Goal: Task Accomplishment & Management: Use online tool/utility

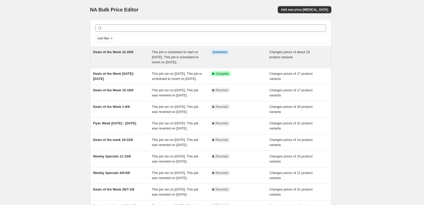
click at [116, 54] on span "Deals of the Week 22-26/9" at bounding box center [113, 52] width 40 height 4
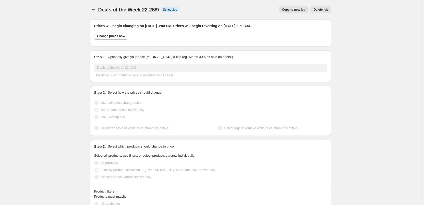
select select "collection"
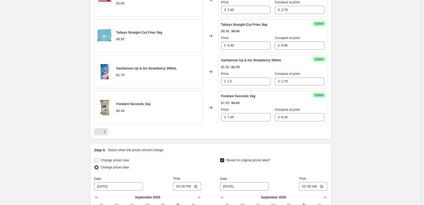
scroll to position [856, 0]
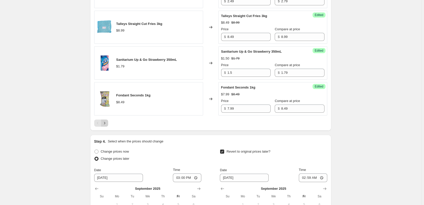
click at [106, 125] on icon "Next" at bounding box center [104, 122] width 5 height 5
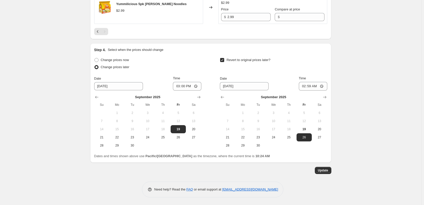
scroll to position [268, 0]
click at [321, 170] on span "Update" at bounding box center [323, 170] width 10 height 4
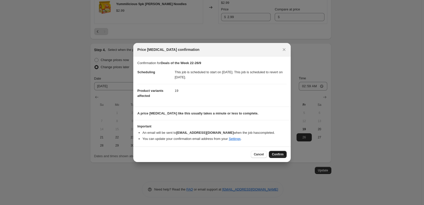
click at [274, 154] on span "Confirm" at bounding box center [278, 154] width 12 height 4
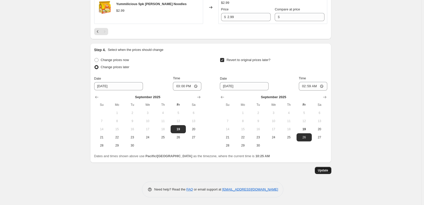
click at [327, 170] on span "Update" at bounding box center [323, 170] width 10 height 4
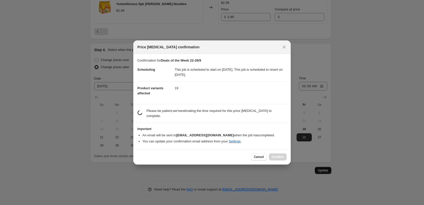
scroll to position [0, 0]
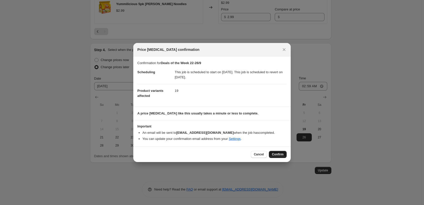
click at [280, 155] on span "Confirm" at bounding box center [278, 154] width 12 height 4
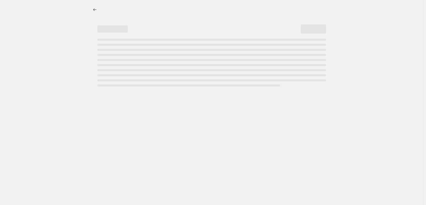
select select "collection"
